Goal: Task Accomplishment & Management: Manage account settings

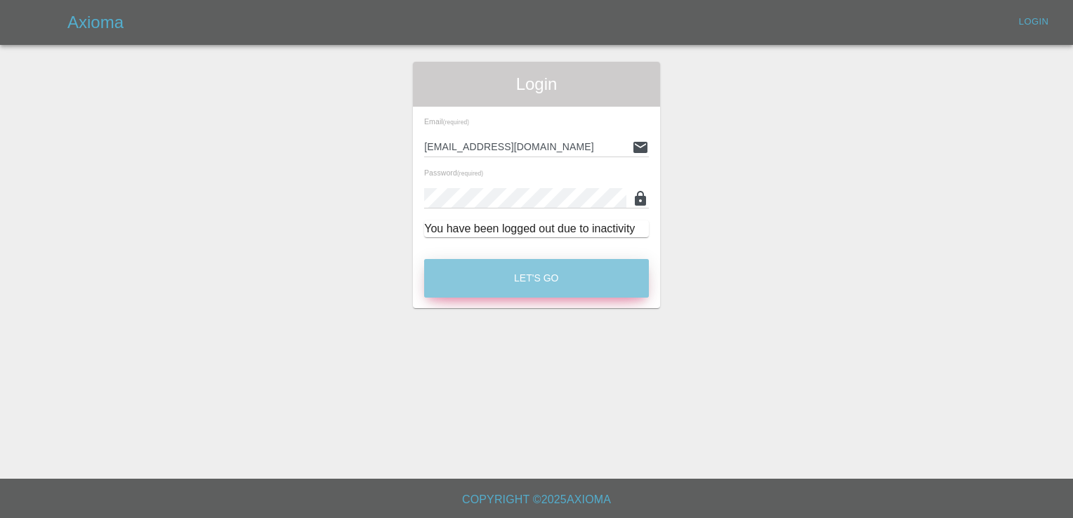
click at [550, 286] on button "Let's Go" at bounding box center [536, 278] width 225 height 39
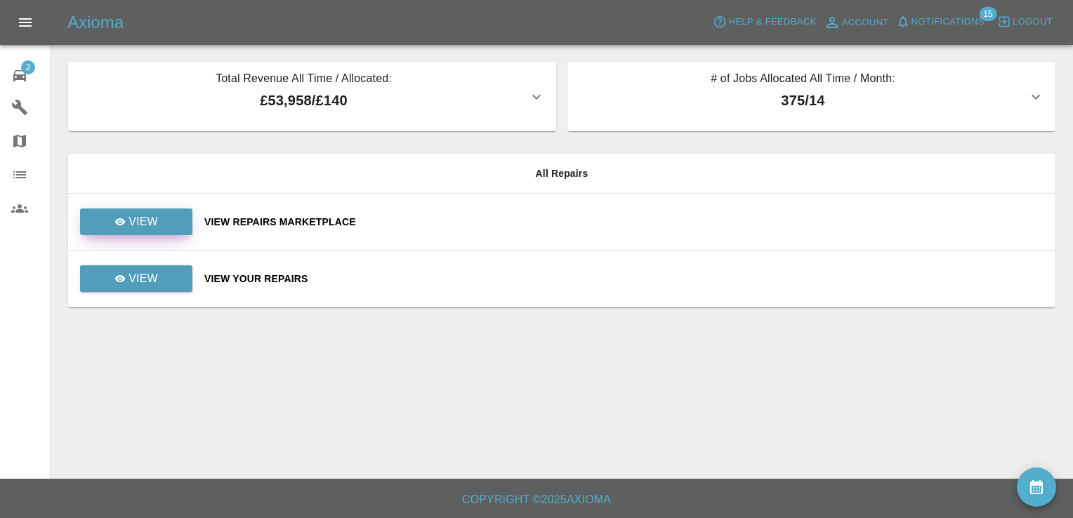
click at [143, 216] on p "View" at bounding box center [142, 221] width 29 height 17
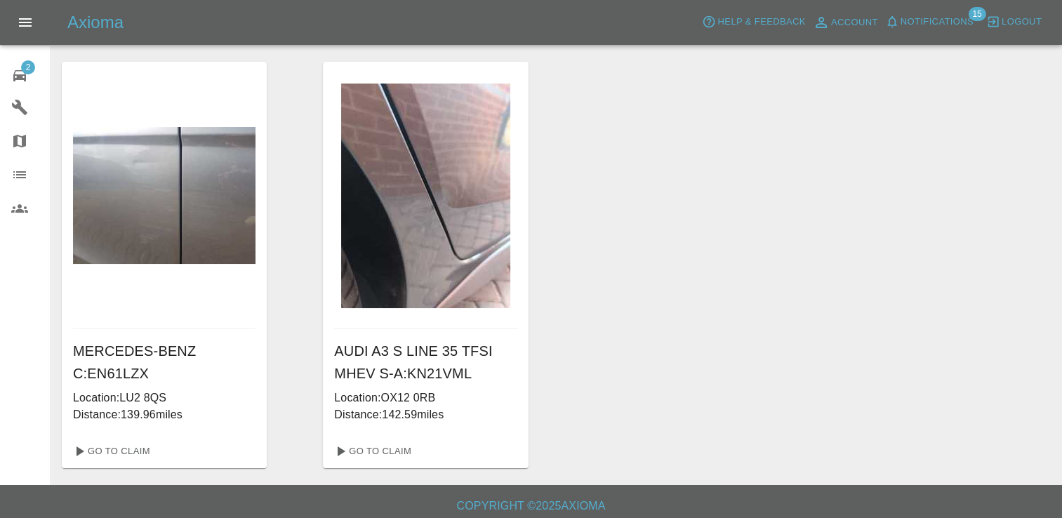
click at [29, 69] on span "2" at bounding box center [28, 67] width 14 height 14
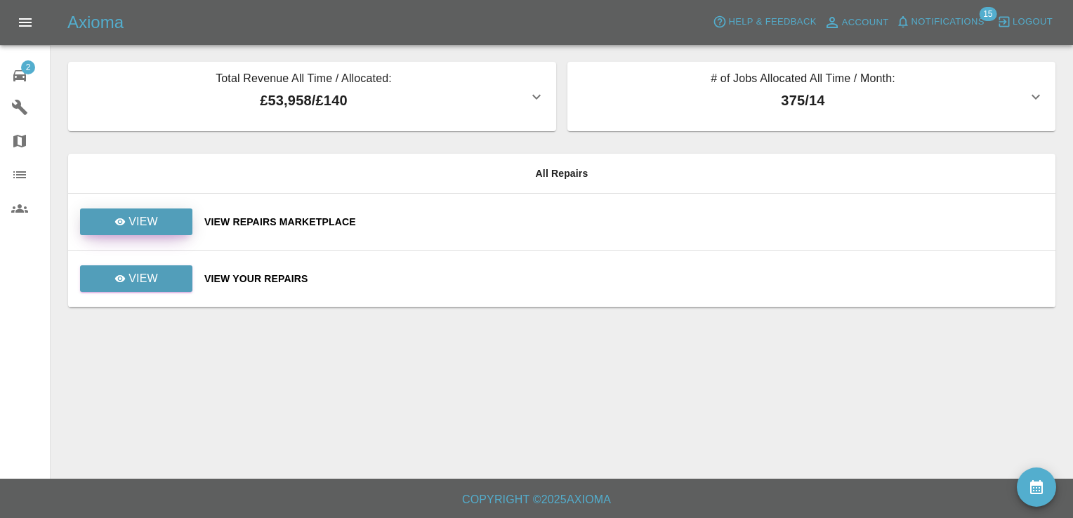
click at [134, 220] on p "View" at bounding box center [142, 221] width 29 height 17
click at [164, 283] on link "View" at bounding box center [136, 278] width 112 height 27
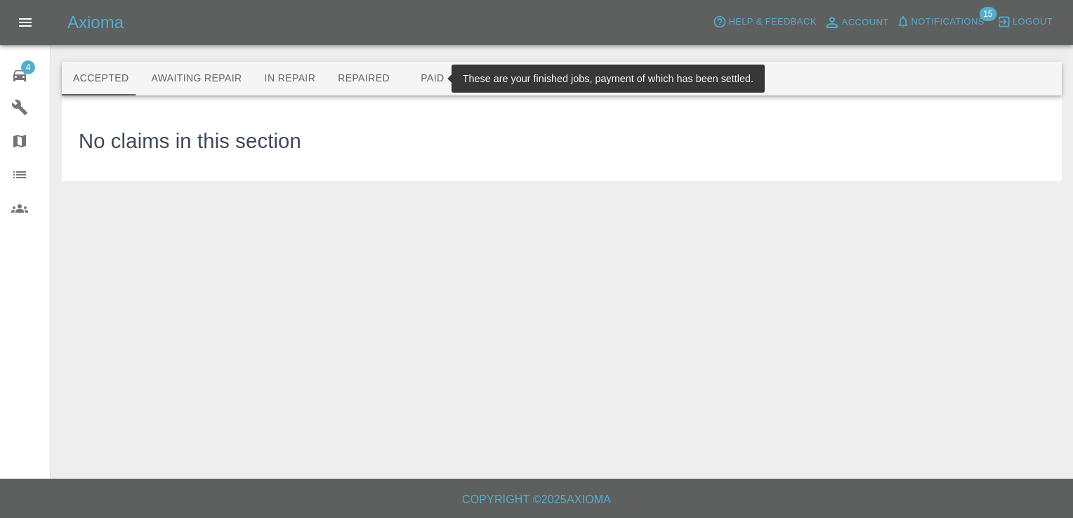
click at [421, 75] on button "Paid" at bounding box center [432, 79] width 63 height 34
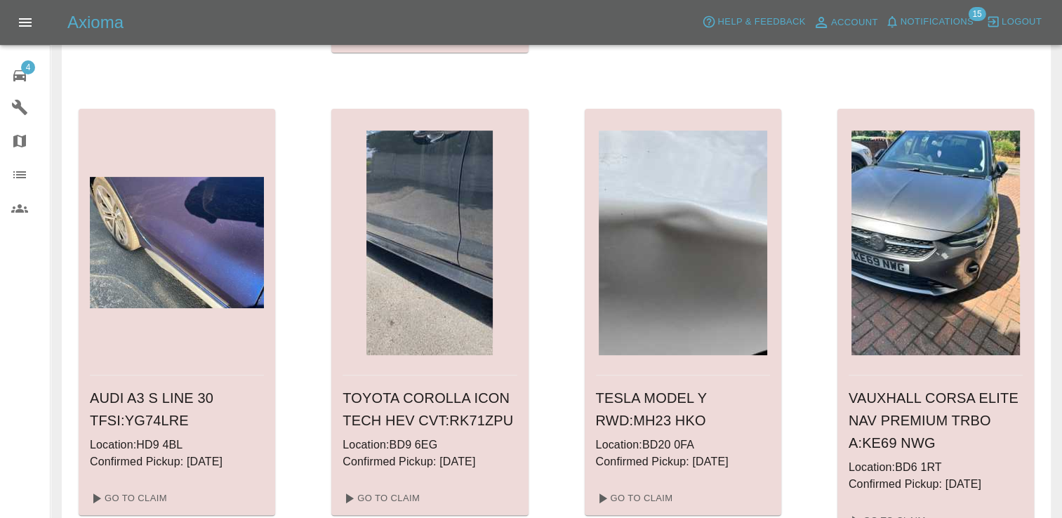
scroll to position [581, 0]
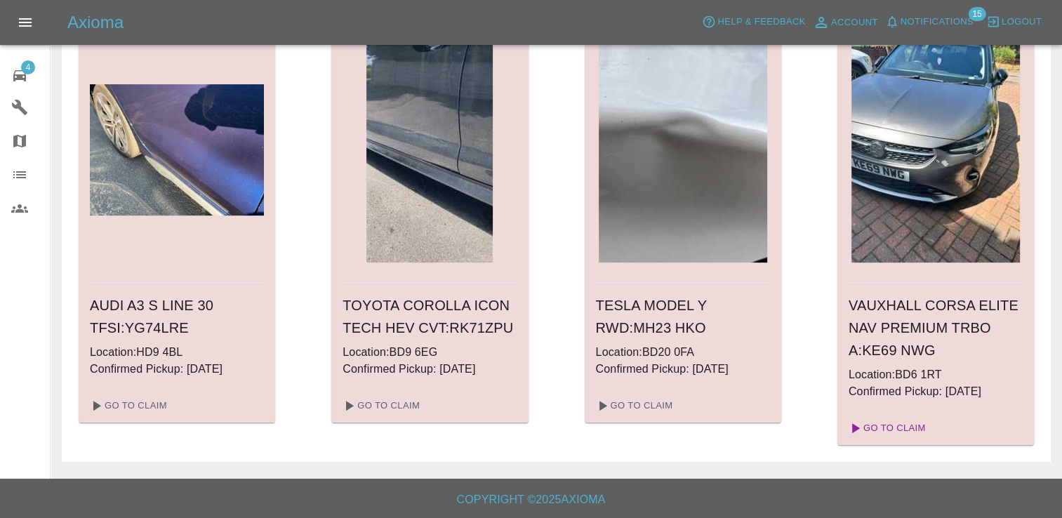
click at [901, 425] on link "Go To Claim" at bounding box center [886, 428] width 86 height 22
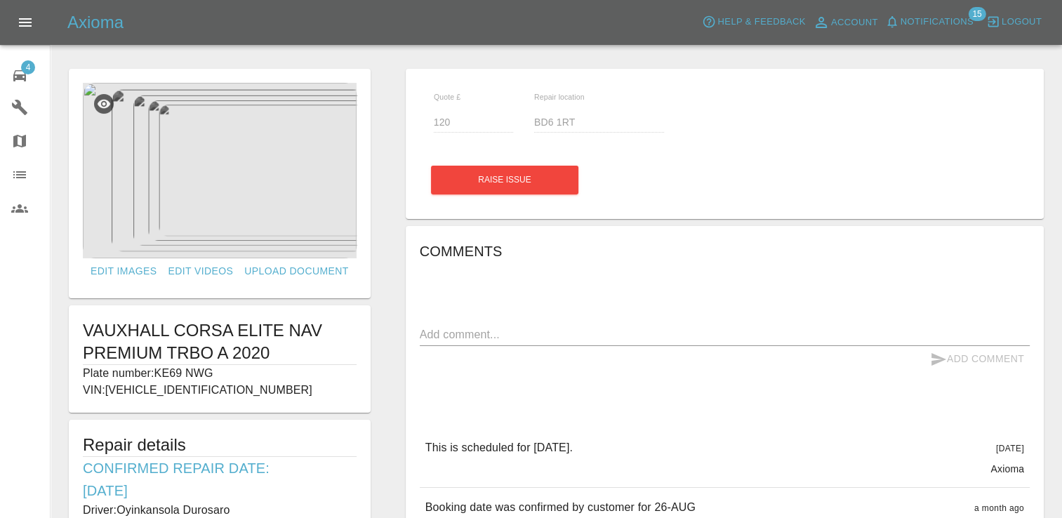
click at [28, 66] on span "4" at bounding box center [28, 67] width 14 height 14
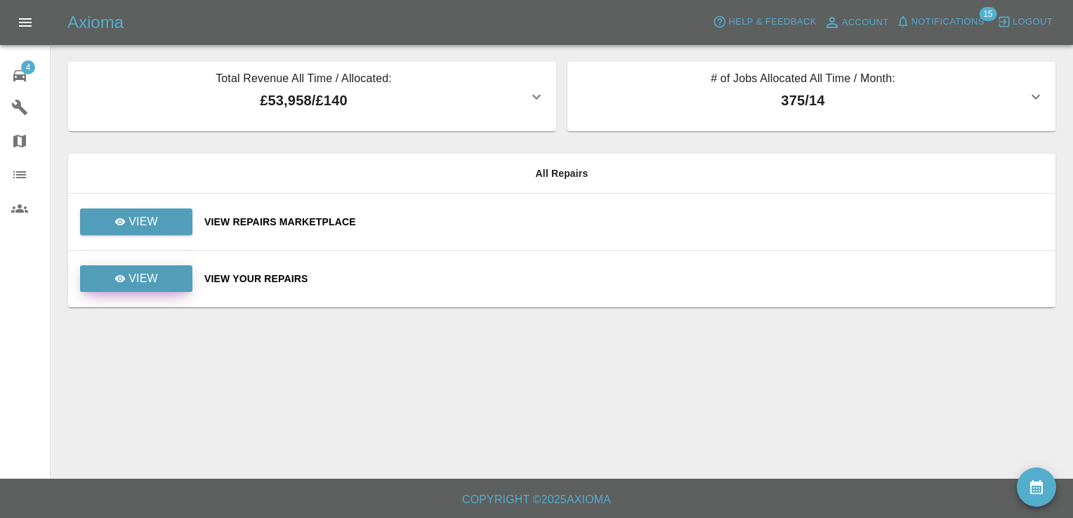
click at [143, 280] on p "View" at bounding box center [142, 278] width 29 height 17
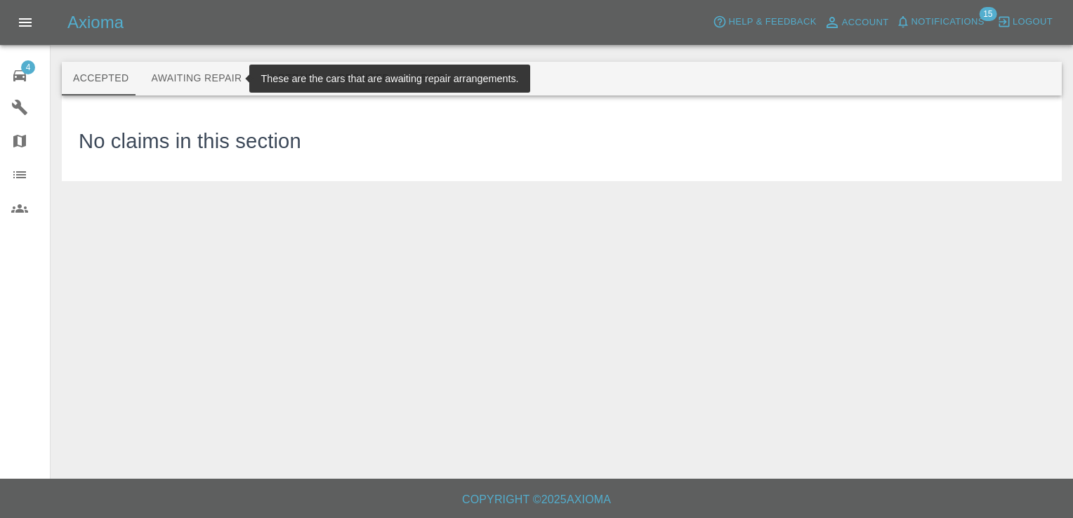
click at [192, 81] on button "Awaiting Repair" at bounding box center [196, 79] width 113 height 34
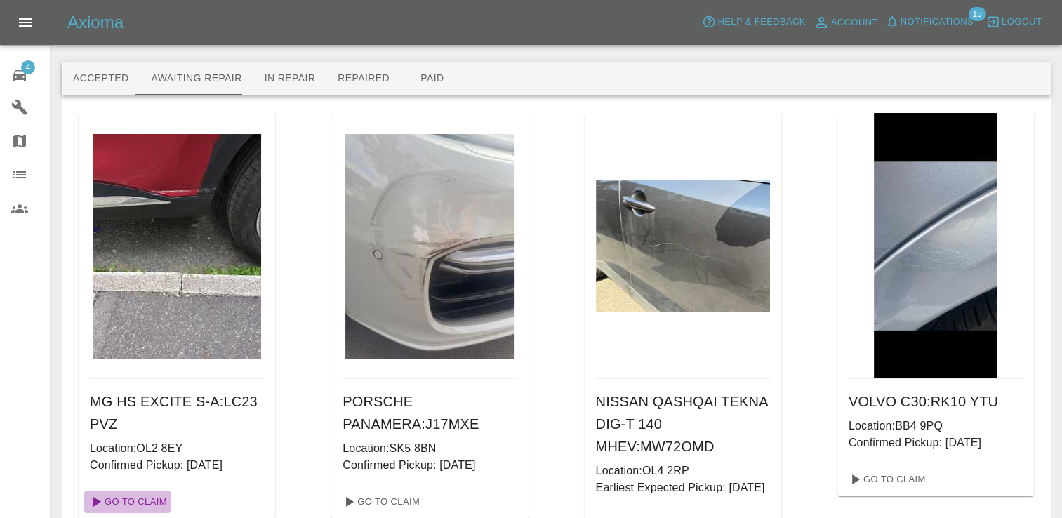
click at [136, 512] on link "Go To Claim" at bounding box center [127, 502] width 86 height 22
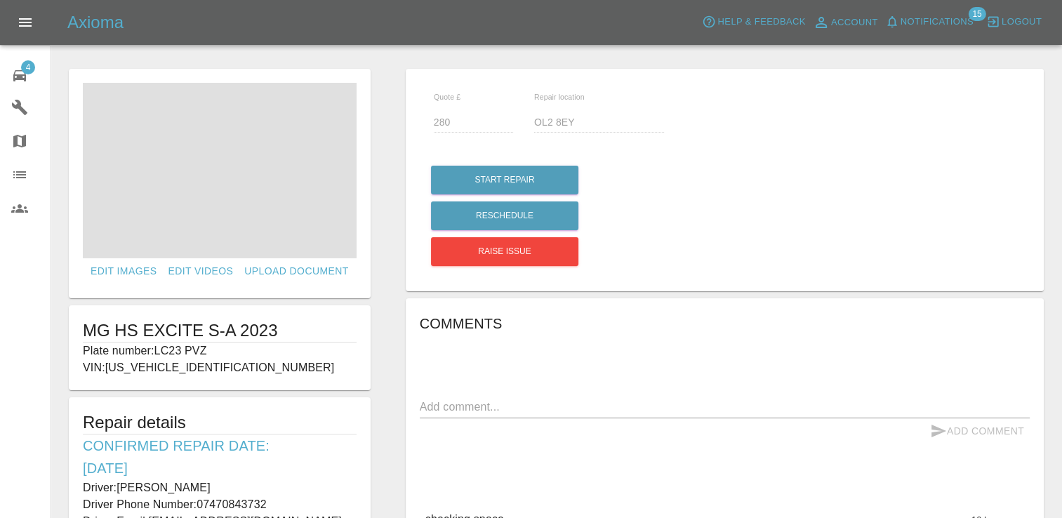
click at [145, 507] on p "Driver Phone Number: [PHONE_NUMBER]" at bounding box center [220, 504] width 274 height 17
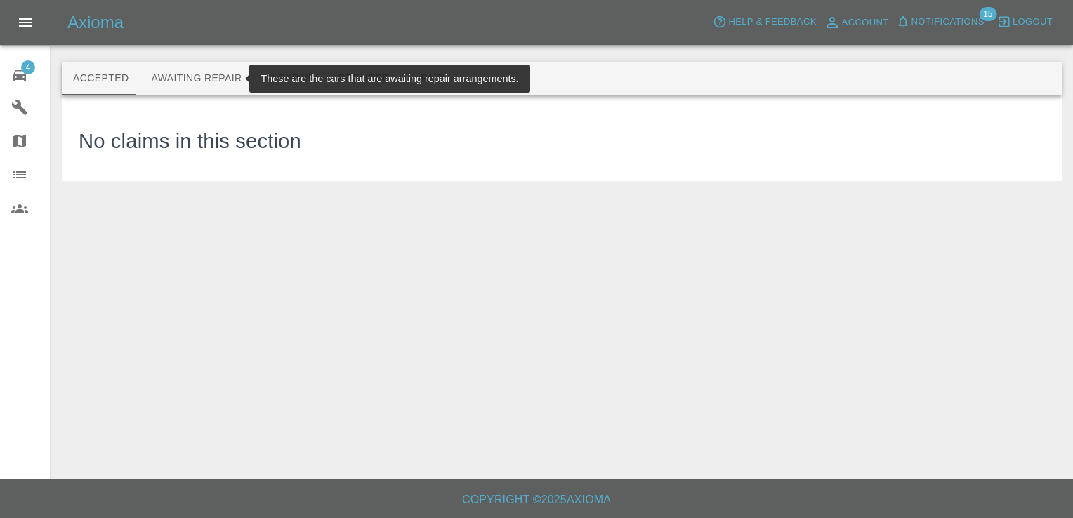
click at [173, 79] on button "Awaiting Repair" at bounding box center [196, 79] width 113 height 34
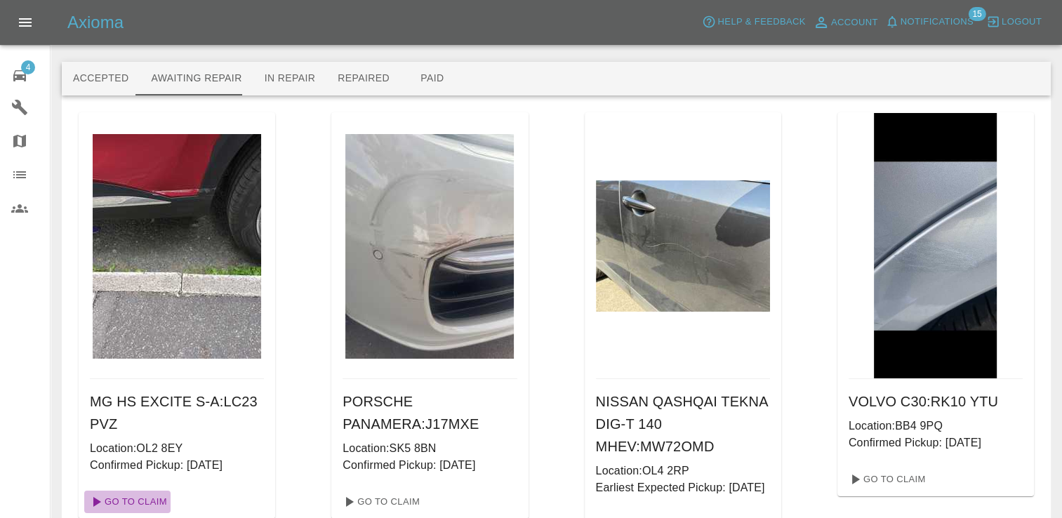
click at [154, 500] on link "Go To Claim" at bounding box center [127, 502] width 86 height 22
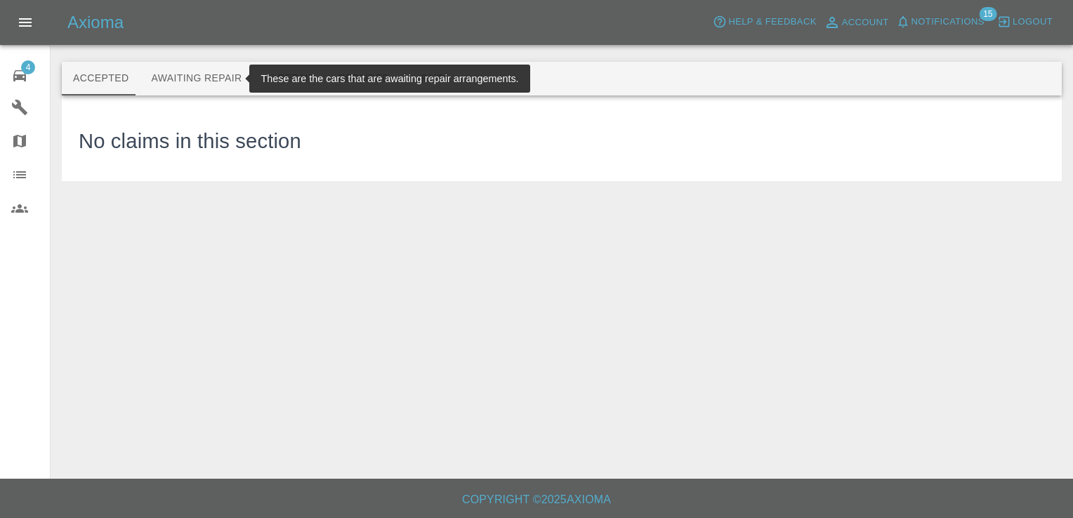
click at [177, 76] on button "Awaiting Repair" at bounding box center [196, 79] width 113 height 34
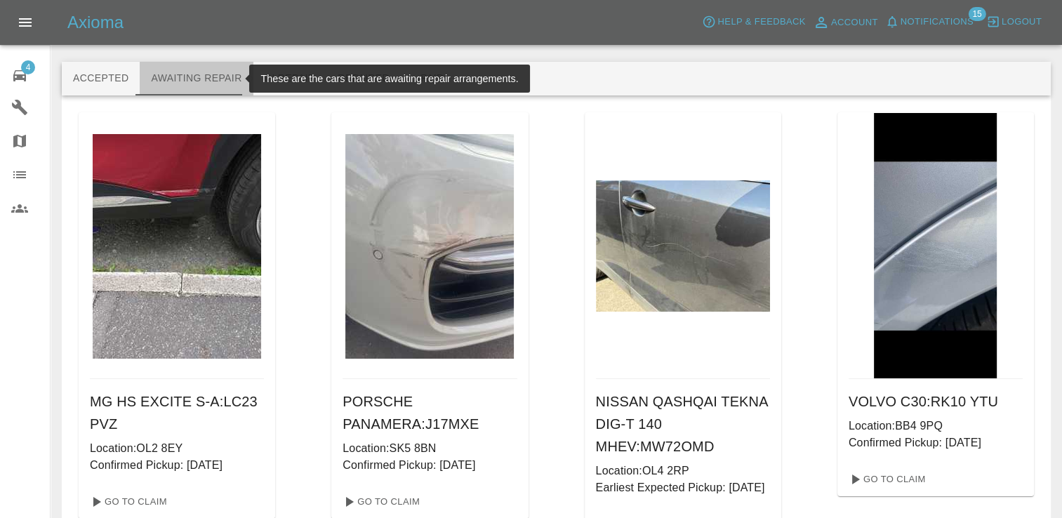
click at [193, 81] on button "Awaiting Repair" at bounding box center [196, 79] width 113 height 34
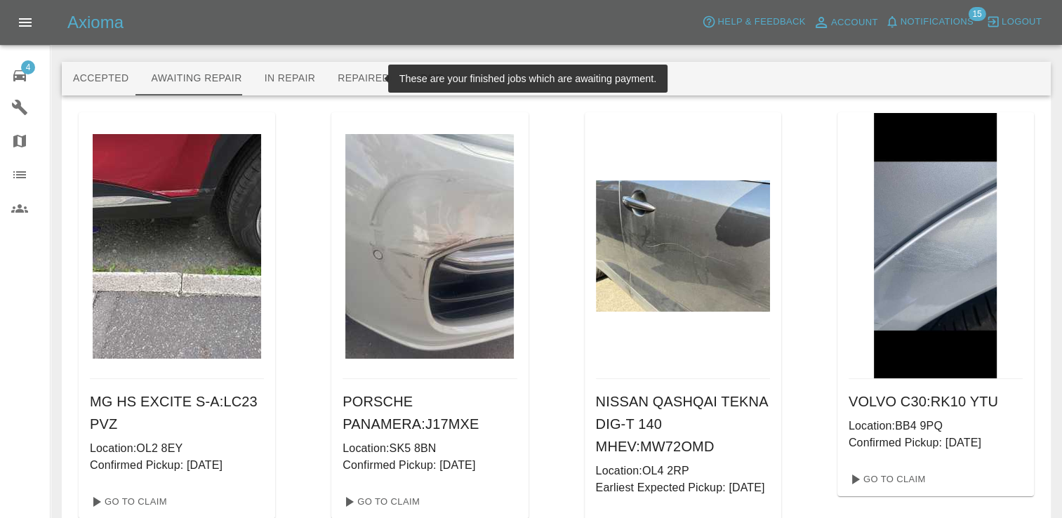
click at [347, 78] on button "Repaired" at bounding box center [363, 79] width 74 height 34
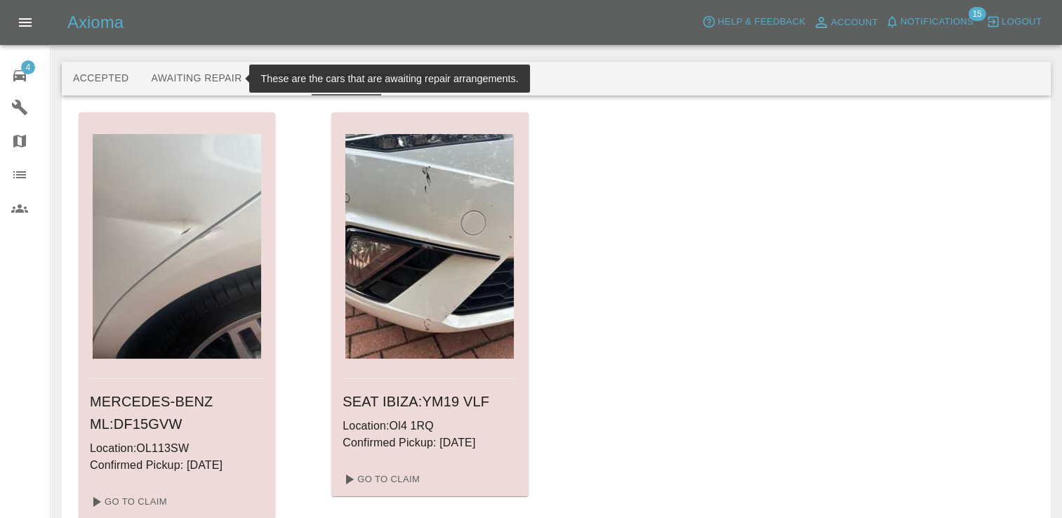
click at [183, 74] on button "Awaiting Repair" at bounding box center [196, 79] width 113 height 34
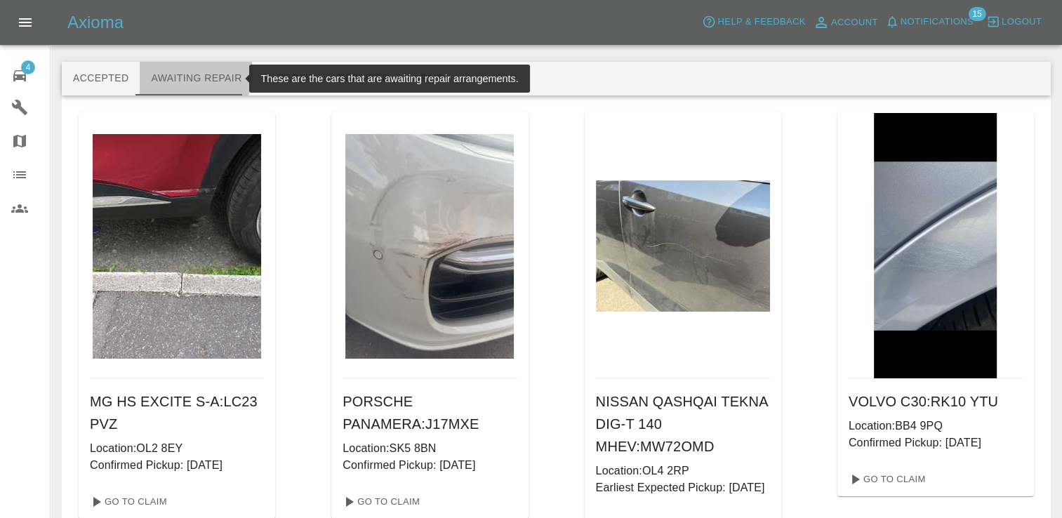
click at [183, 72] on button "Awaiting Repair" at bounding box center [196, 79] width 113 height 34
click at [185, 80] on button "Awaiting Repair" at bounding box center [196, 79] width 113 height 34
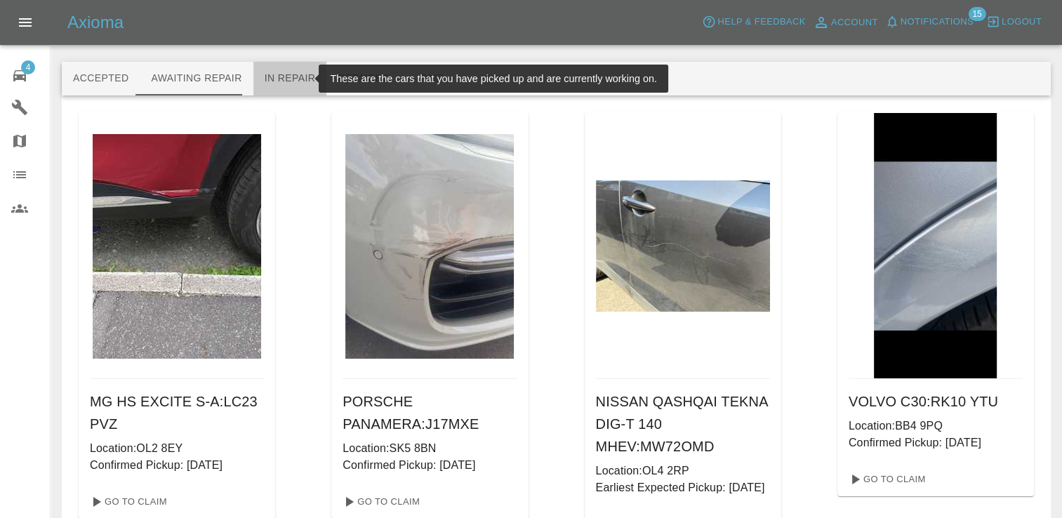
click at [284, 72] on button "In Repair" at bounding box center [290, 79] width 74 height 34
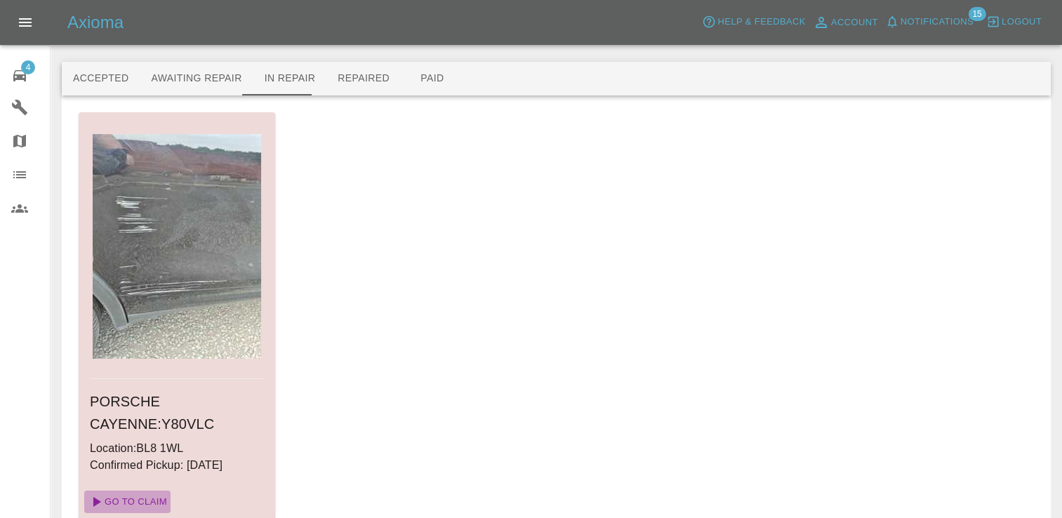
click at [145, 494] on link "Go To Claim" at bounding box center [127, 502] width 86 height 22
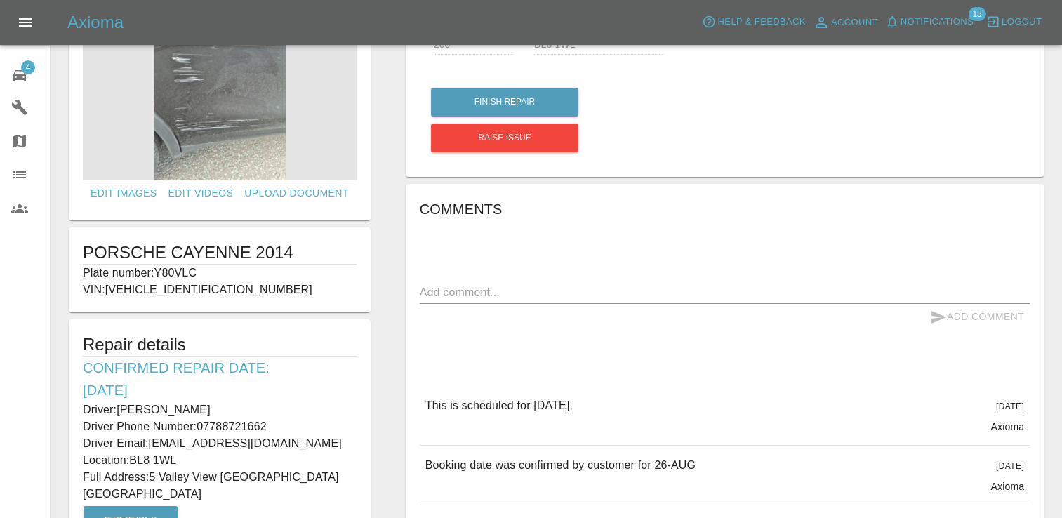
scroll to position [77, 0]
drag, startPoint x: 201, startPoint y: 270, endPoint x: 156, endPoint y: 270, distance: 45.6
click at [156, 270] on p "Plate number: Y80VLC" at bounding box center [220, 273] width 274 height 17
copy p "Y80VLC"
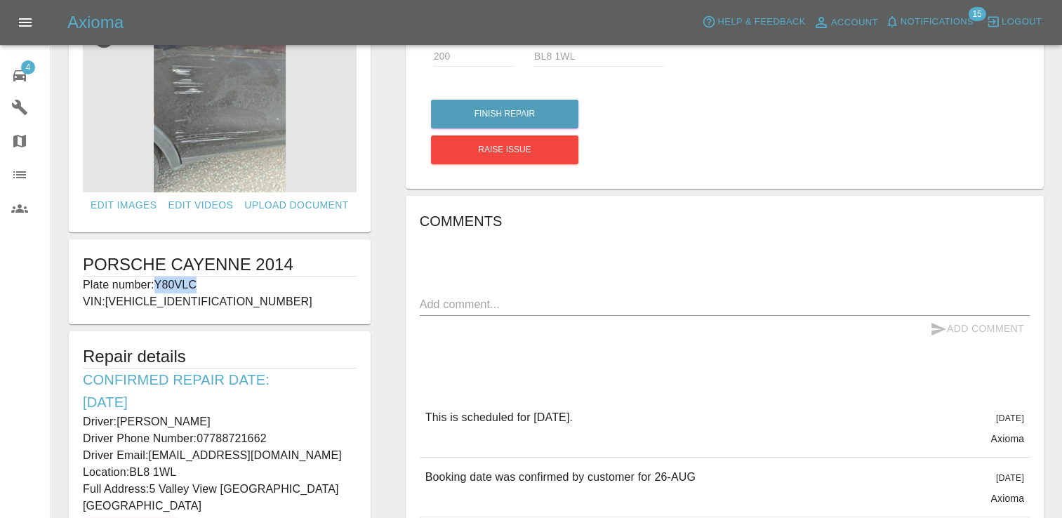
scroll to position [0, 0]
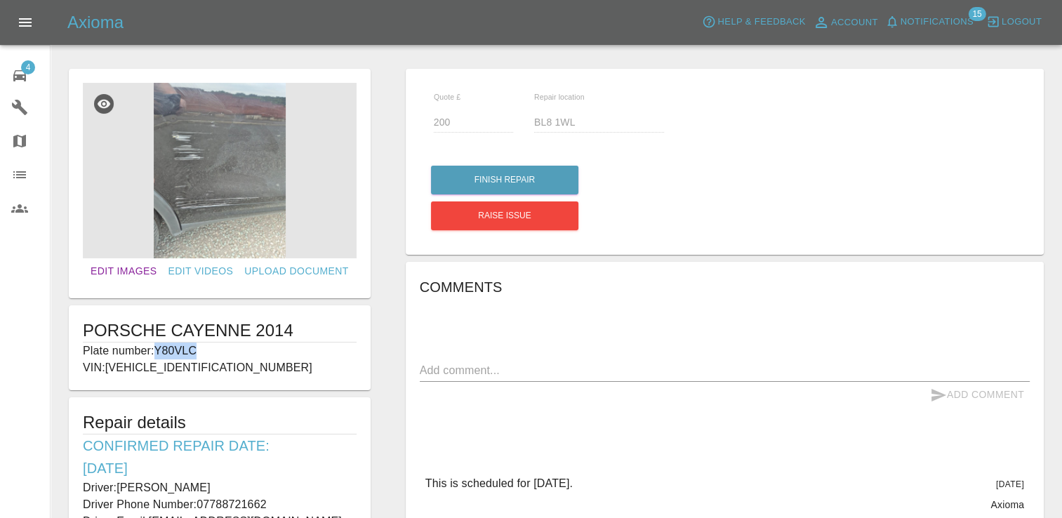
click at [140, 267] on link "Edit Images" at bounding box center [123, 271] width 77 height 26
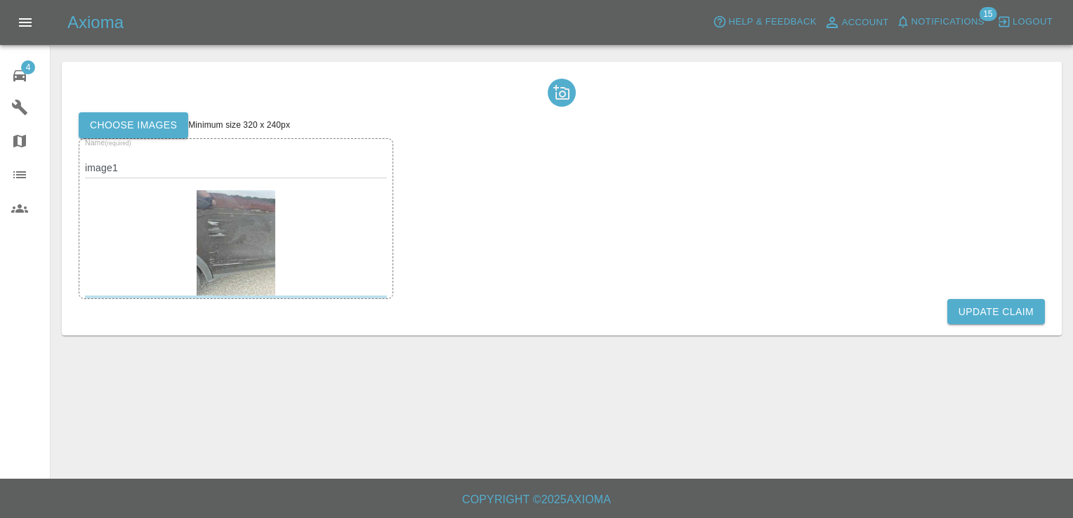
click at [136, 119] on label "Choose images" at bounding box center [134, 125] width 110 height 26
click at [0, 0] on input "Choose images" at bounding box center [0, 0] width 0 height 0
click at [1000, 305] on button "Update Claim" at bounding box center [996, 312] width 98 height 26
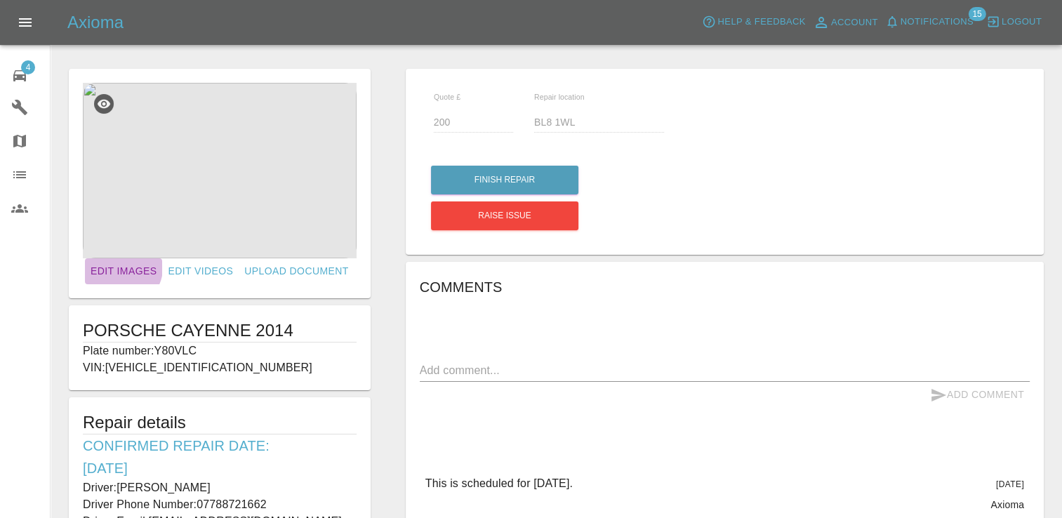
click at [130, 267] on link "Edit Images" at bounding box center [123, 271] width 77 height 26
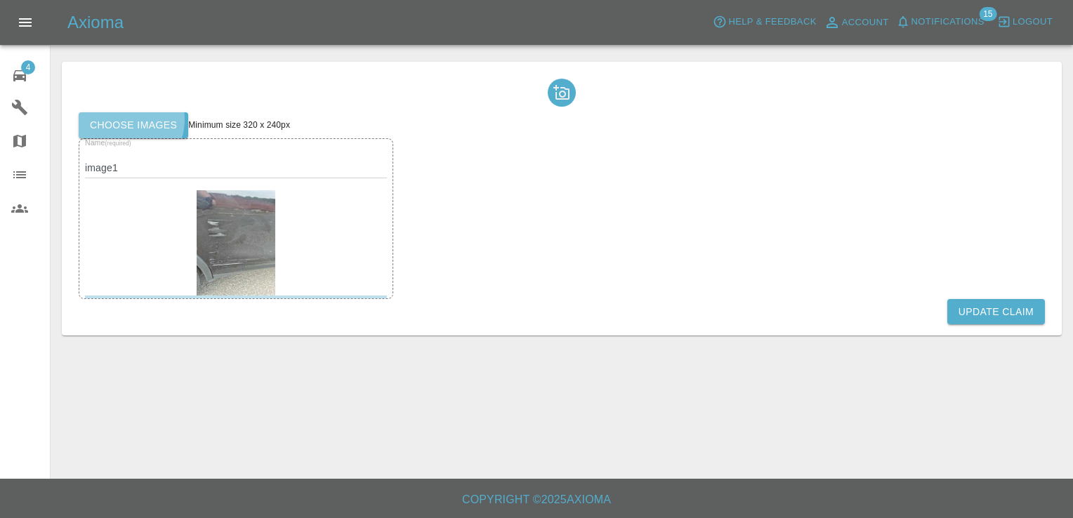
click at [121, 119] on label "Choose images" at bounding box center [134, 125] width 110 height 26
click at [0, 0] on input "Choose images" at bounding box center [0, 0] width 0 height 0
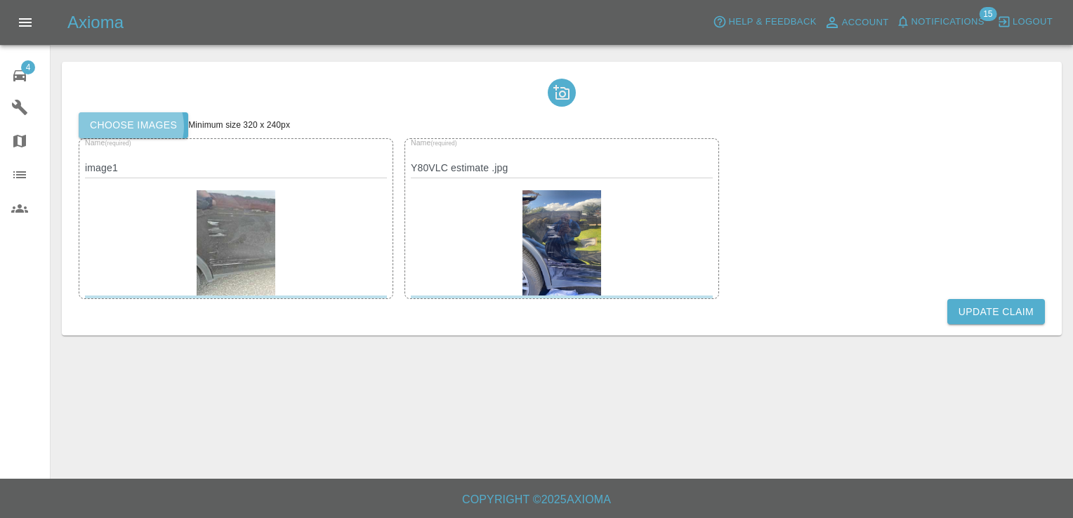
click at [128, 126] on label "Choose images" at bounding box center [134, 125] width 110 height 26
click at [0, 0] on input "Choose images" at bounding box center [0, 0] width 0 height 0
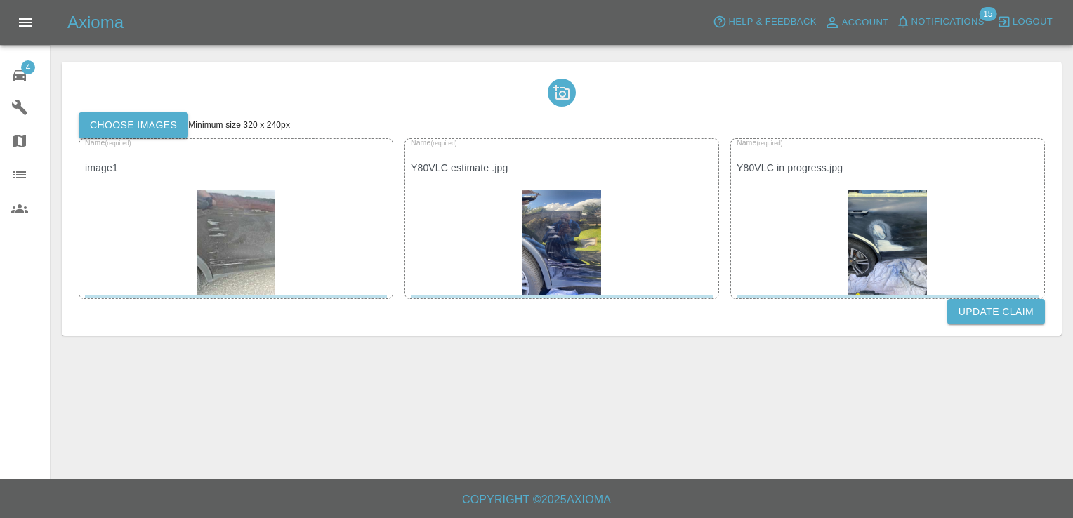
click at [146, 123] on label "Choose images" at bounding box center [134, 125] width 110 height 26
click at [0, 0] on input "Choose images" at bounding box center [0, 0] width 0 height 0
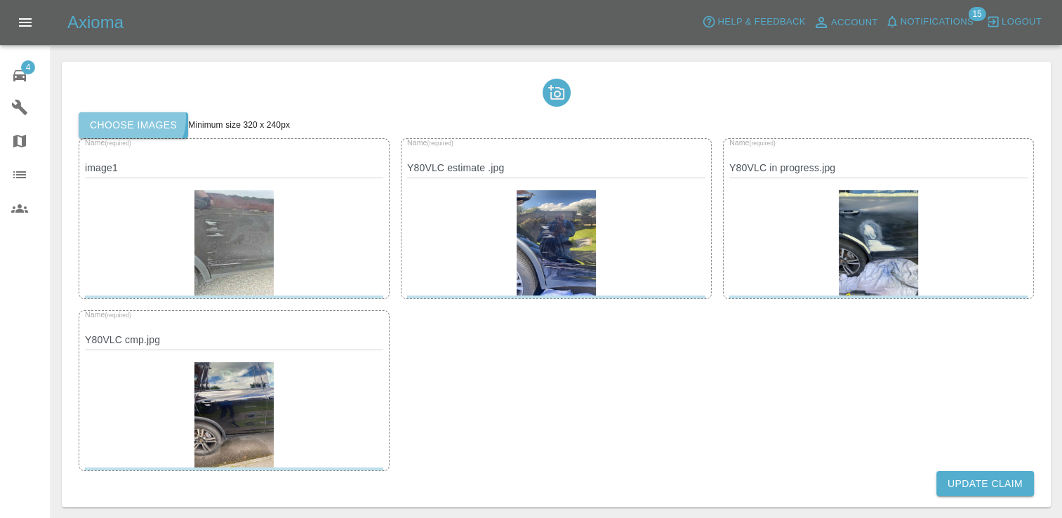
click at [124, 117] on label "Choose images" at bounding box center [134, 125] width 110 height 26
click at [0, 0] on input "Choose images" at bounding box center [0, 0] width 0 height 0
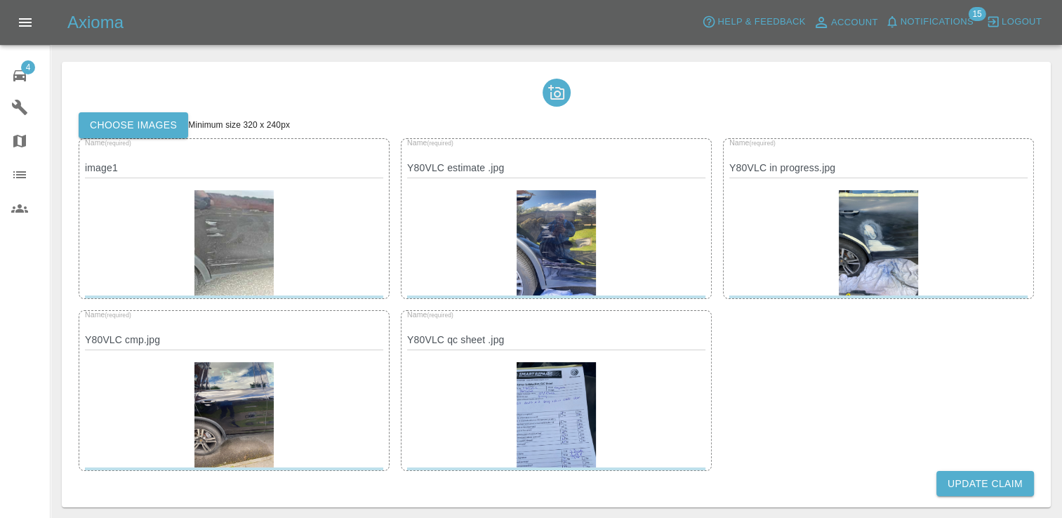
click at [981, 480] on button "Update Claim" at bounding box center [986, 484] width 98 height 26
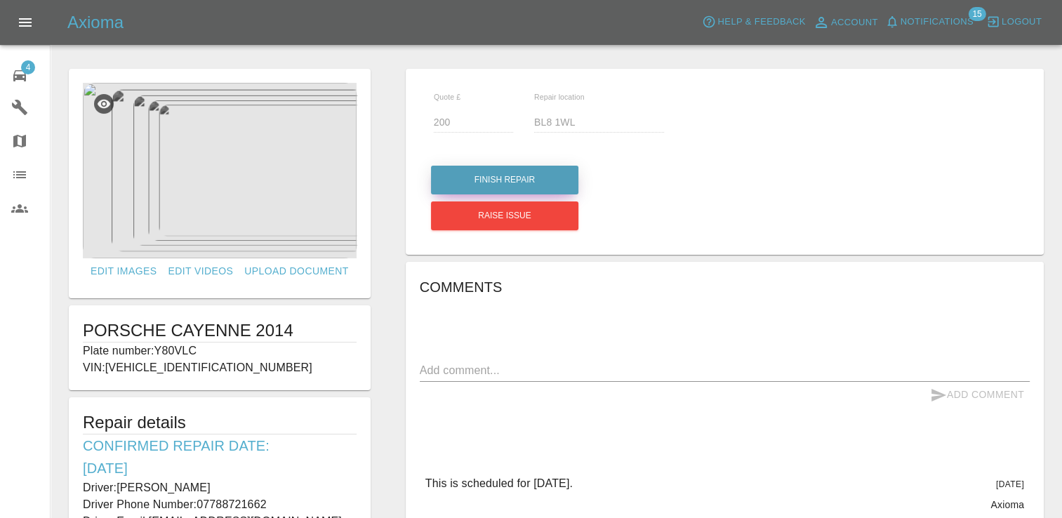
click at [494, 178] on button "Finish Repair" at bounding box center [504, 180] width 147 height 29
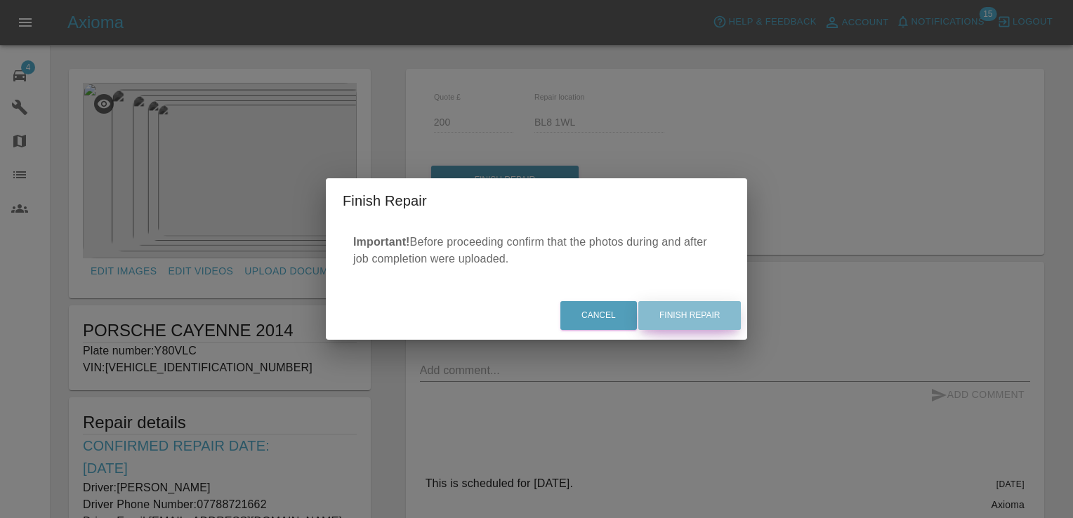
click at [703, 316] on button "Finish Repair" at bounding box center [689, 315] width 103 height 29
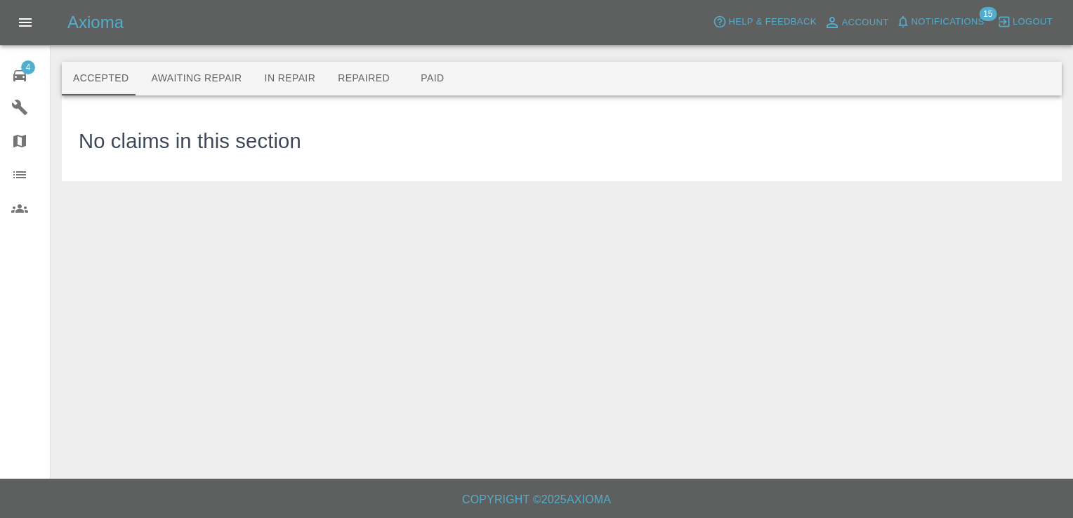
click at [28, 70] on span "4" at bounding box center [28, 67] width 14 height 14
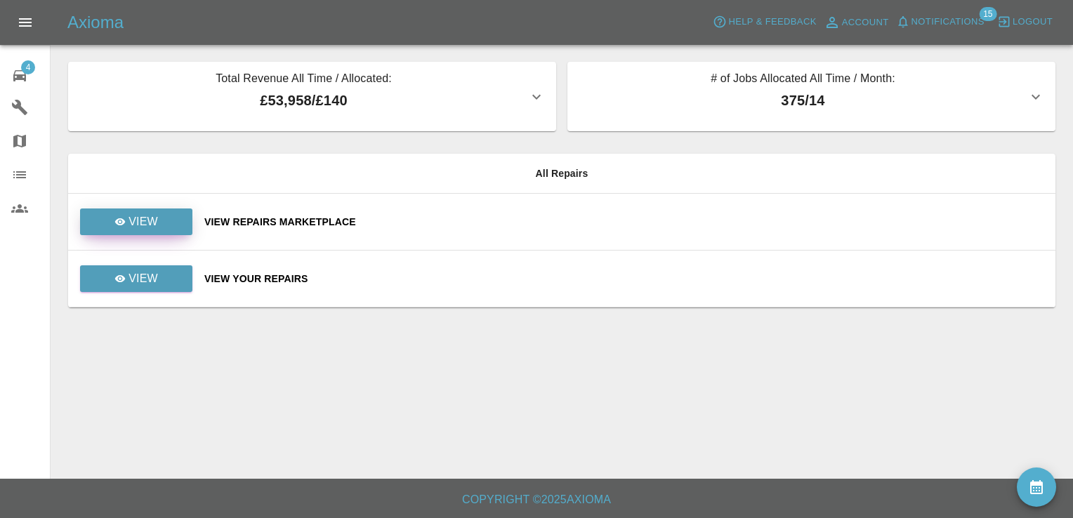
click at [140, 216] on p "View" at bounding box center [142, 221] width 29 height 17
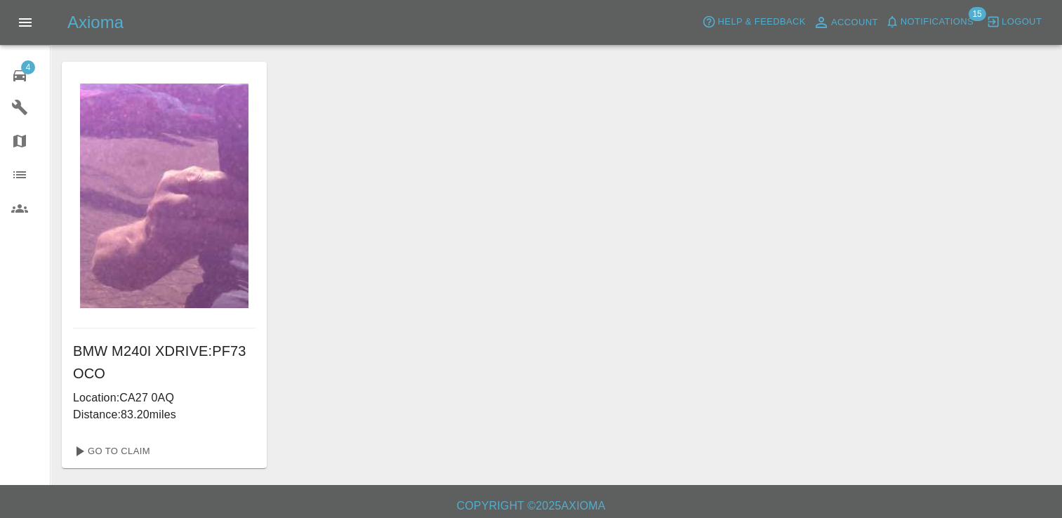
click at [21, 68] on span "4" at bounding box center [28, 67] width 14 height 14
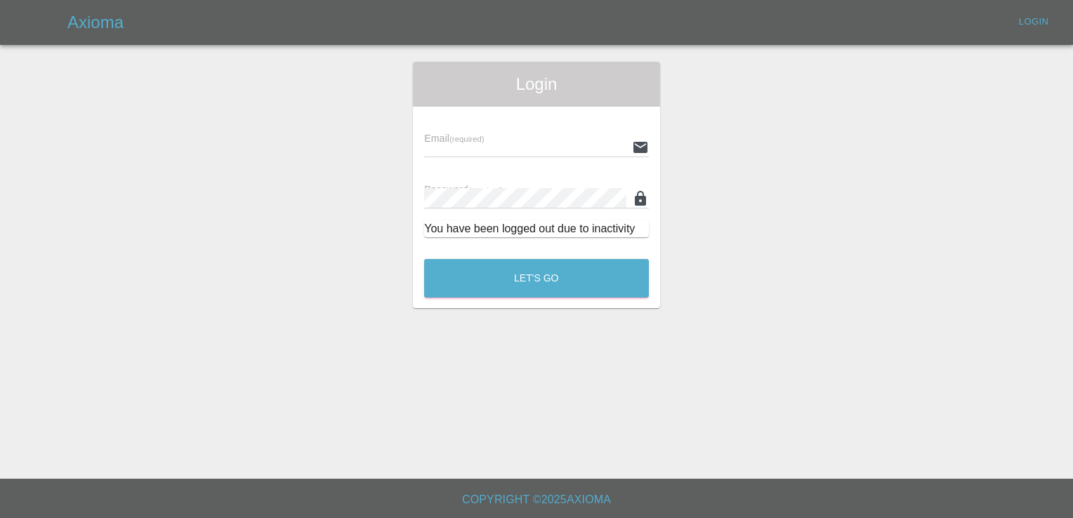
type input "[EMAIL_ADDRESS][DOMAIN_NAME]"
click at [550, 265] on button "Let's Go" at bounding box center [536, 278] width 225 height 39
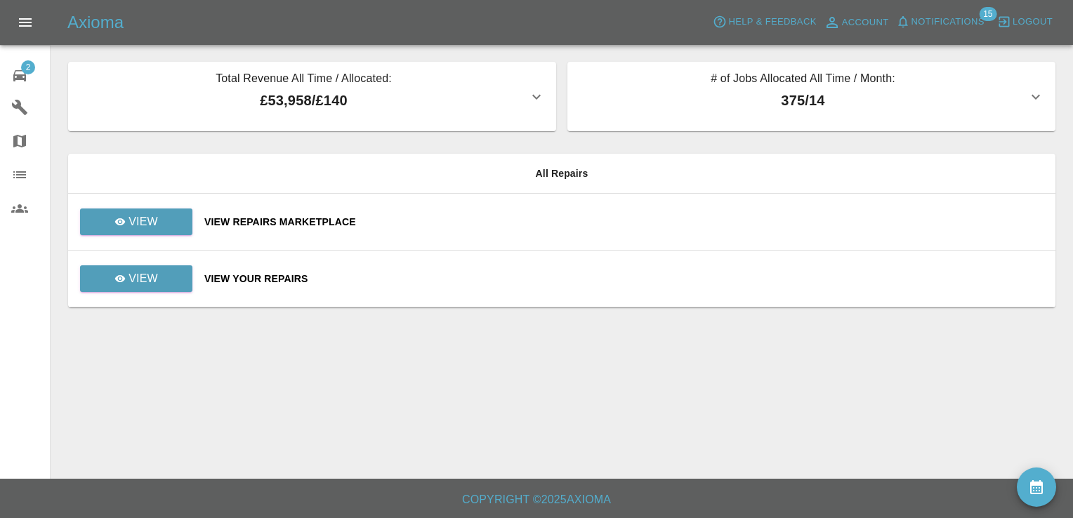
click at [234, 229] on td "View Repairs Marketplace" at bounding box center [624, 222] width 862 height 57
click at [258, 225] on div "View Repairs Marketplace" at bounding box center [624, 222] width 840 height 14
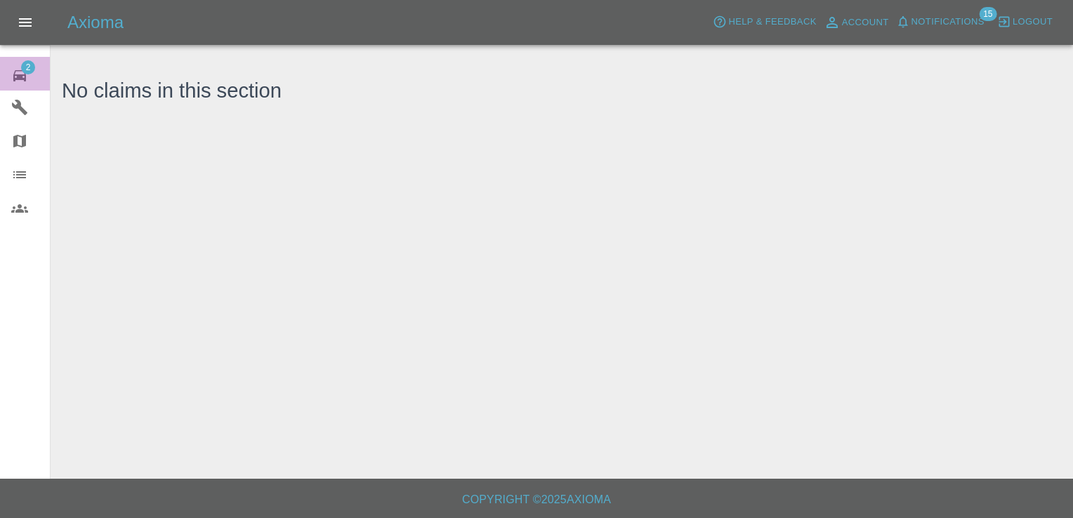
click at [28, 67] on span "2" at bounding box center [28, 67] width 14 height 14
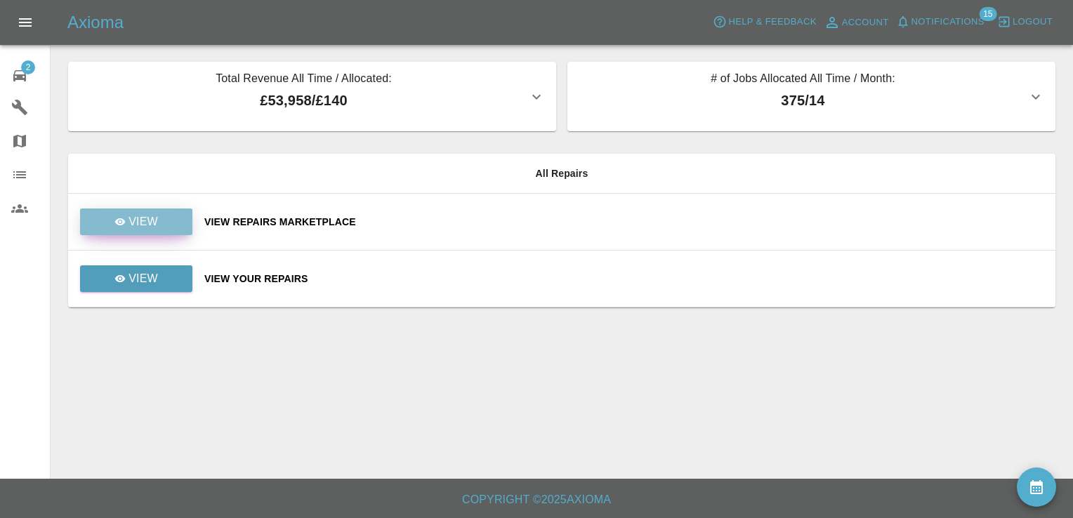
click at [154, 216] on p "View" at bounding box center [142, 221] width 29 height 17
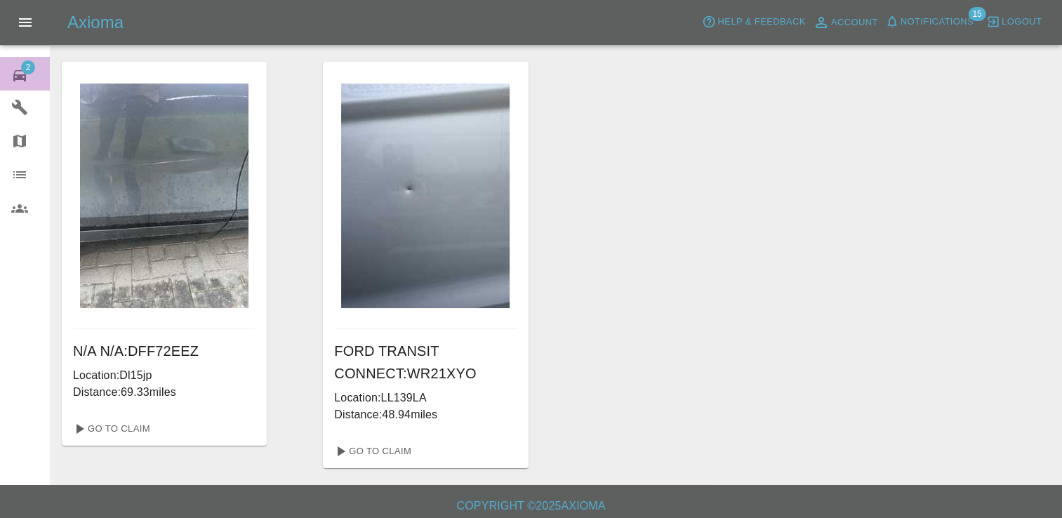
click at [29, 61] on span "2" at bounding box center [28, 67] width 14 height 14
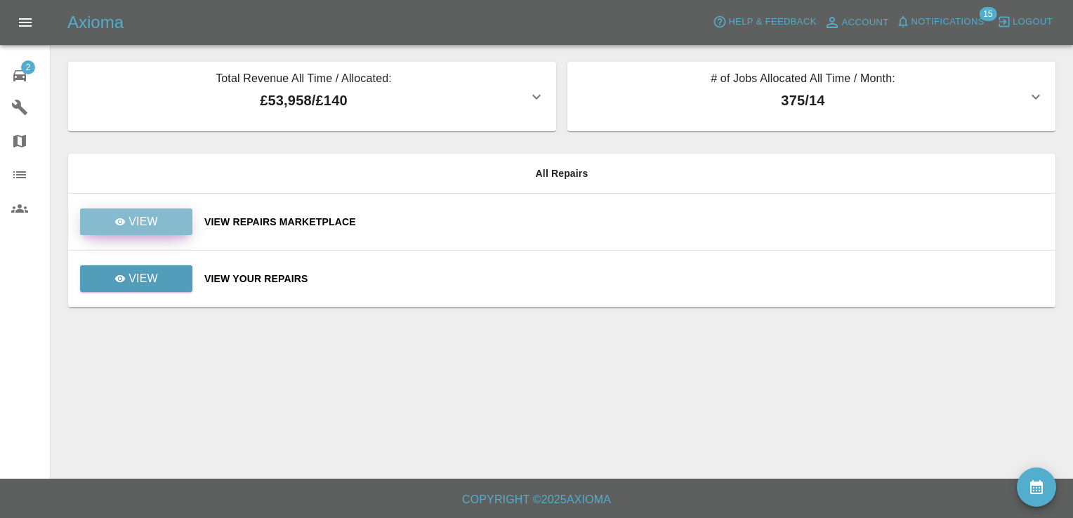
click at [144, 219] on p "View" at bounding box center [142, 221] width 29 height 17
